Goal: Transaction & Acquisition: Purchase product/service

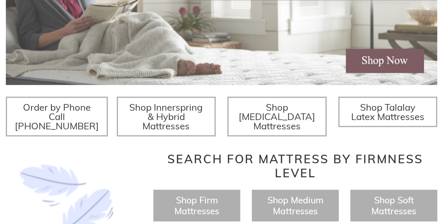
scroll to position [223, 0]
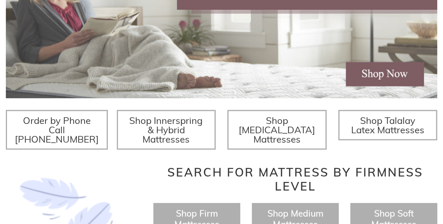
click at [184, 125] on span "Shop Innerspring & Hybrid Mattresses" at bounding box center [166, 129] width 74 height 30
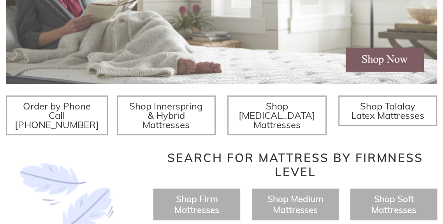
scroll to position [232, 0]
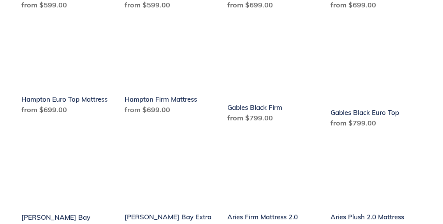
scroll to position [962, 0]
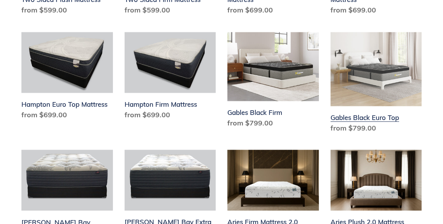
click at [372, 95] on link "Gables Black Euro Top" at bounding box center [375, 84] width 91 height 104
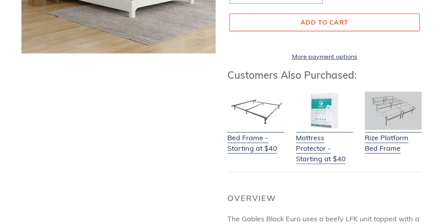
scroll to position [218, 0]
